Goal: Find specific page/section: Find specific page/section

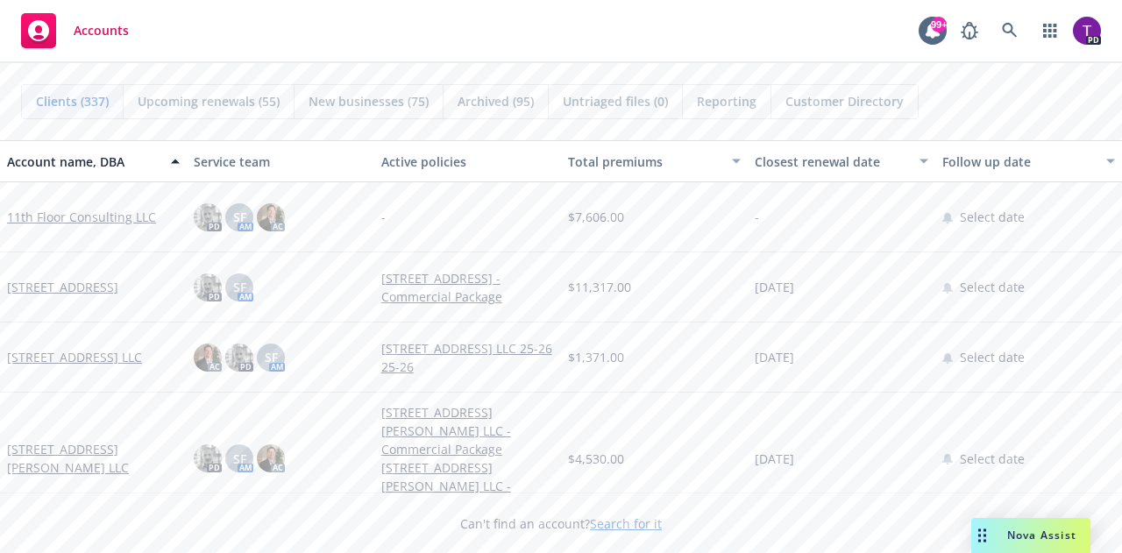
click at [610, 522] on link "Search for it" at bounding box center [626, 524] width 72 height 17
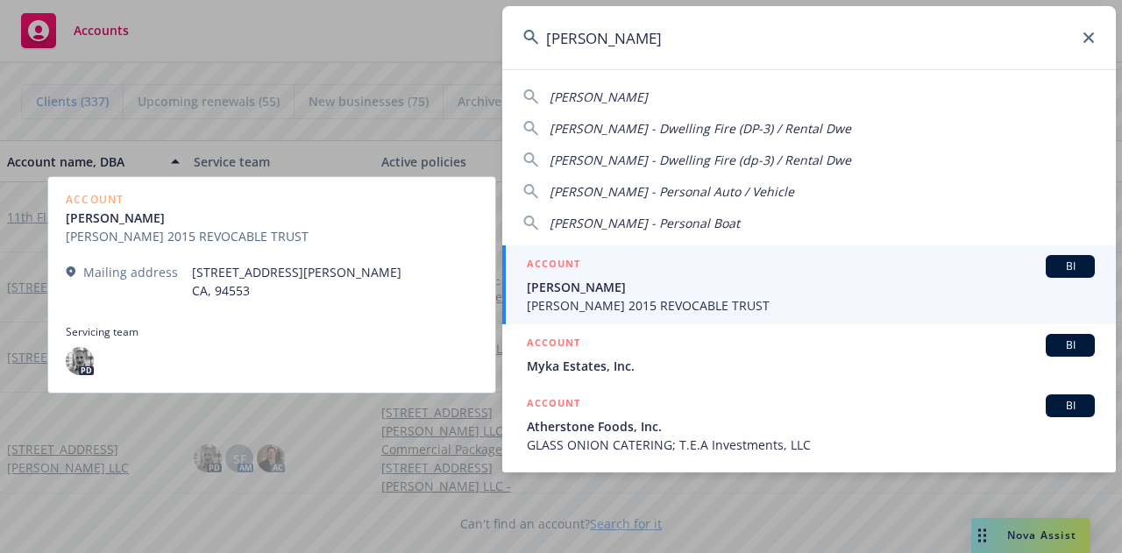
type input "[PERSON_NAME]"
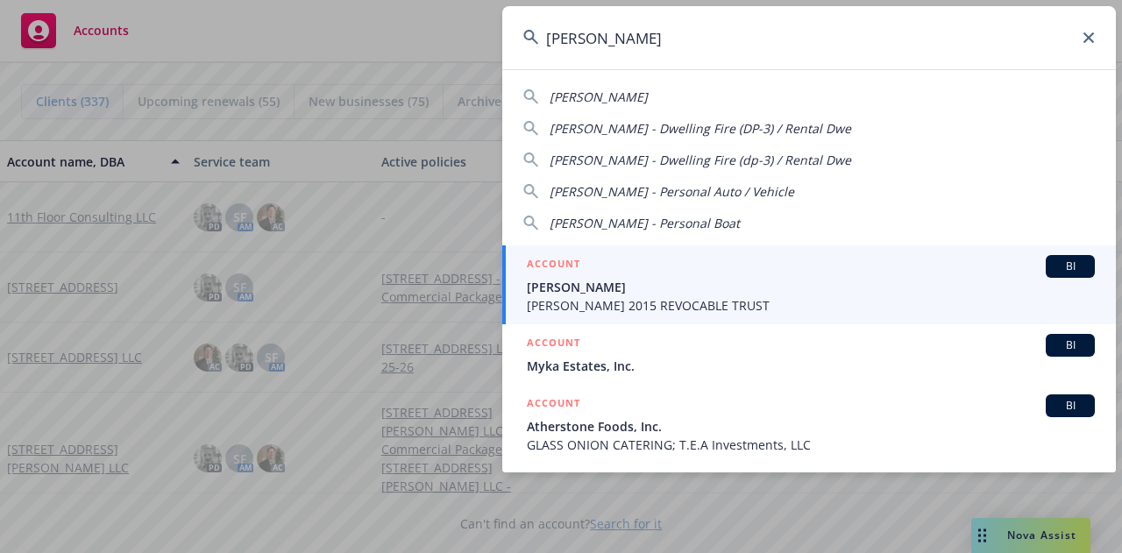
click at [620, 281] on span "[PERSON_NAME]" at bounding box center [811, 287] width 568 height 18
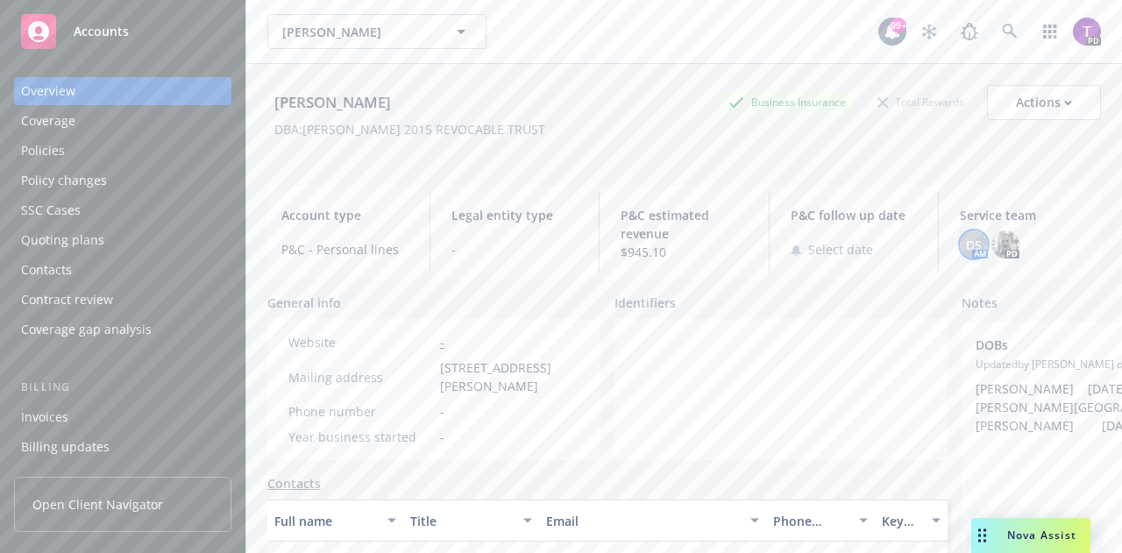
click at [966, 238] on span "DS" at bounding box center [974, 245] width 16 height 18
